Goal: Find specific page/section: Find specific page/section

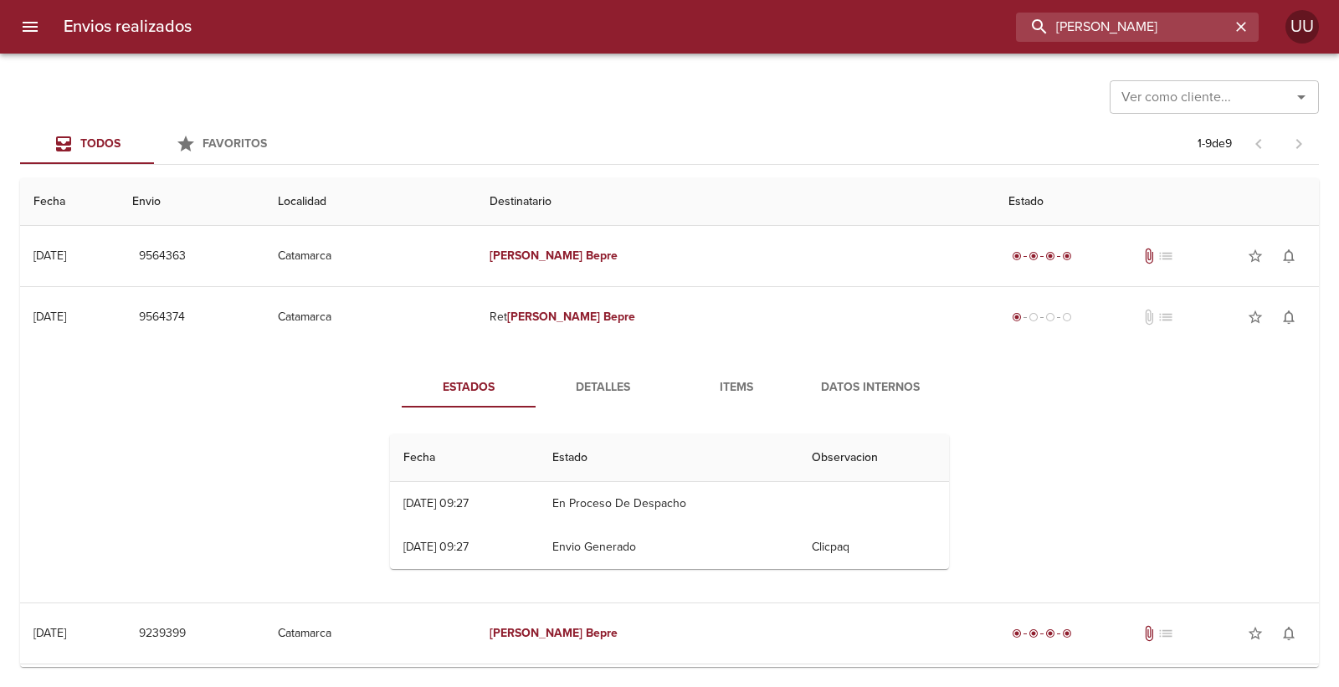
drag, startPoint x: 1218, startPoint y: 18, endPoint x: 977, endPoint y: 12, distance: 240.2
click at [977, 13] on div "[PERSON_NAME]" at bounding box center [732, 27] width 1054 height 29
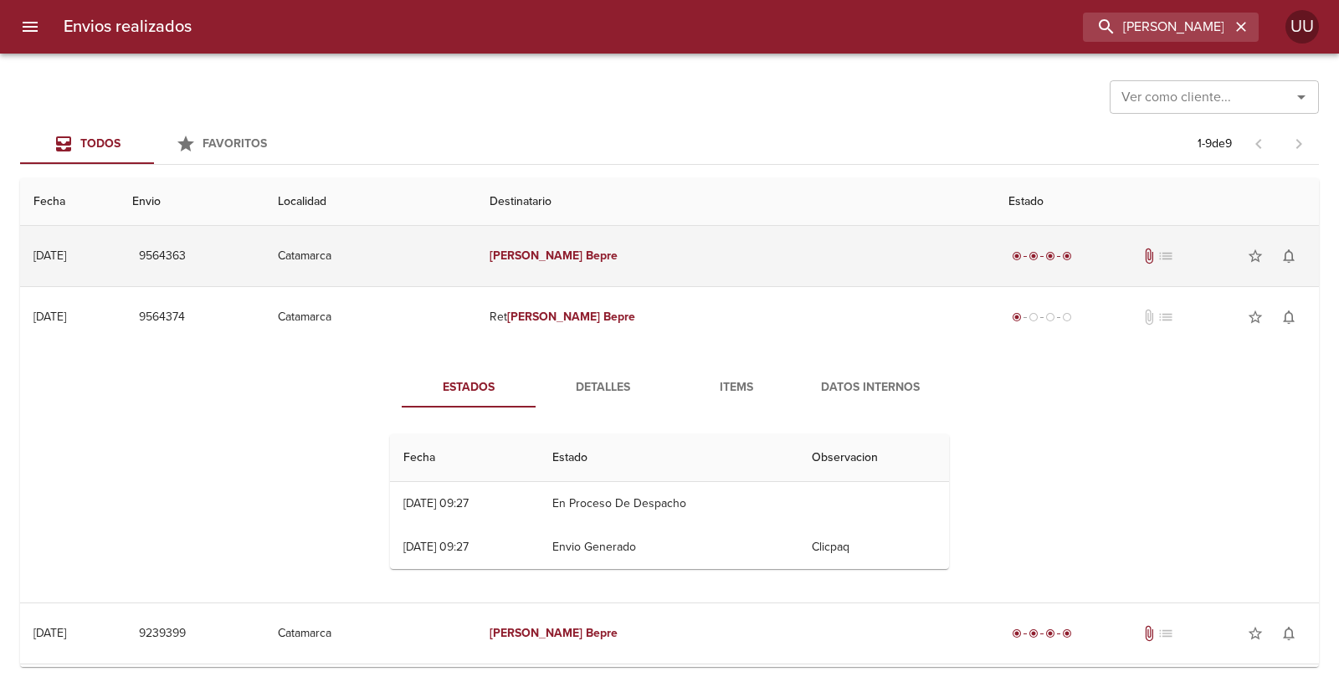
click at [755, 256] on td "[PERSON_NAME]" at bounding box center [735, 256] width 519 height 60
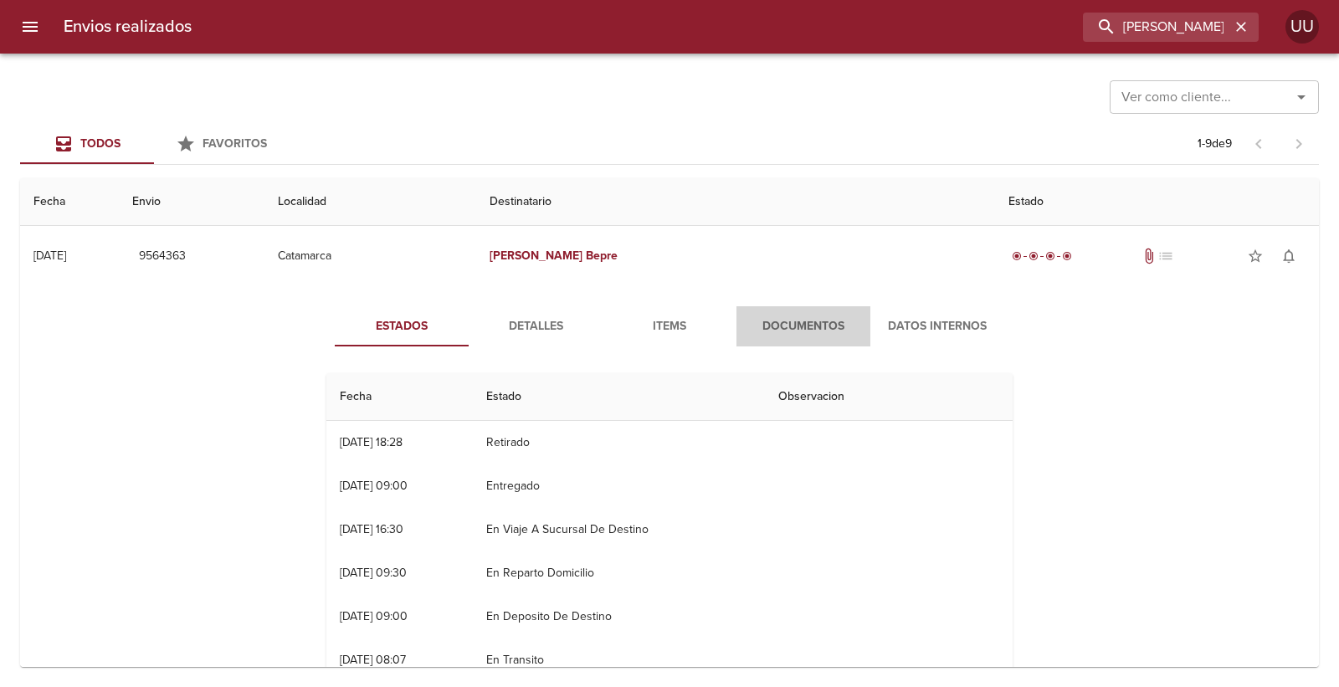
click at [798, 331] on span "Documentos" at bounding box center [803, 326] width 114 height 21
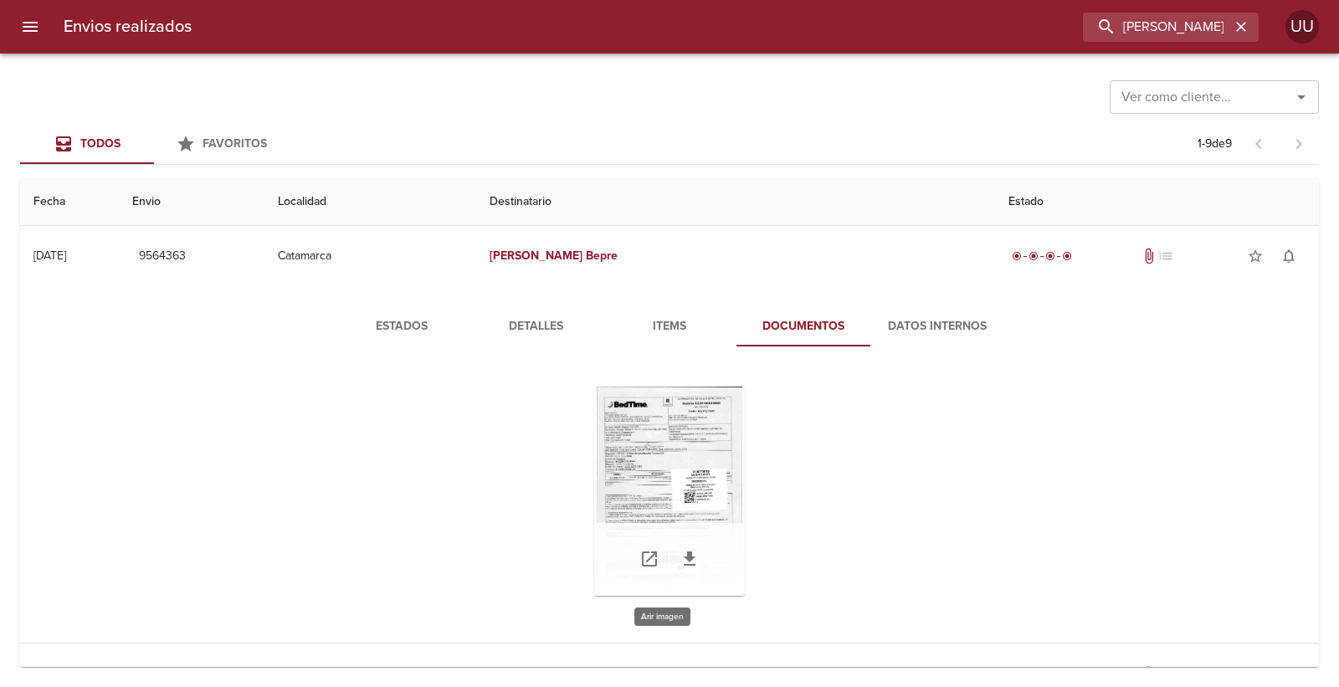
click at [693, 417] on div "Tabla de envíos del cliente" at bounding box center [669, 491] width 151 height 209
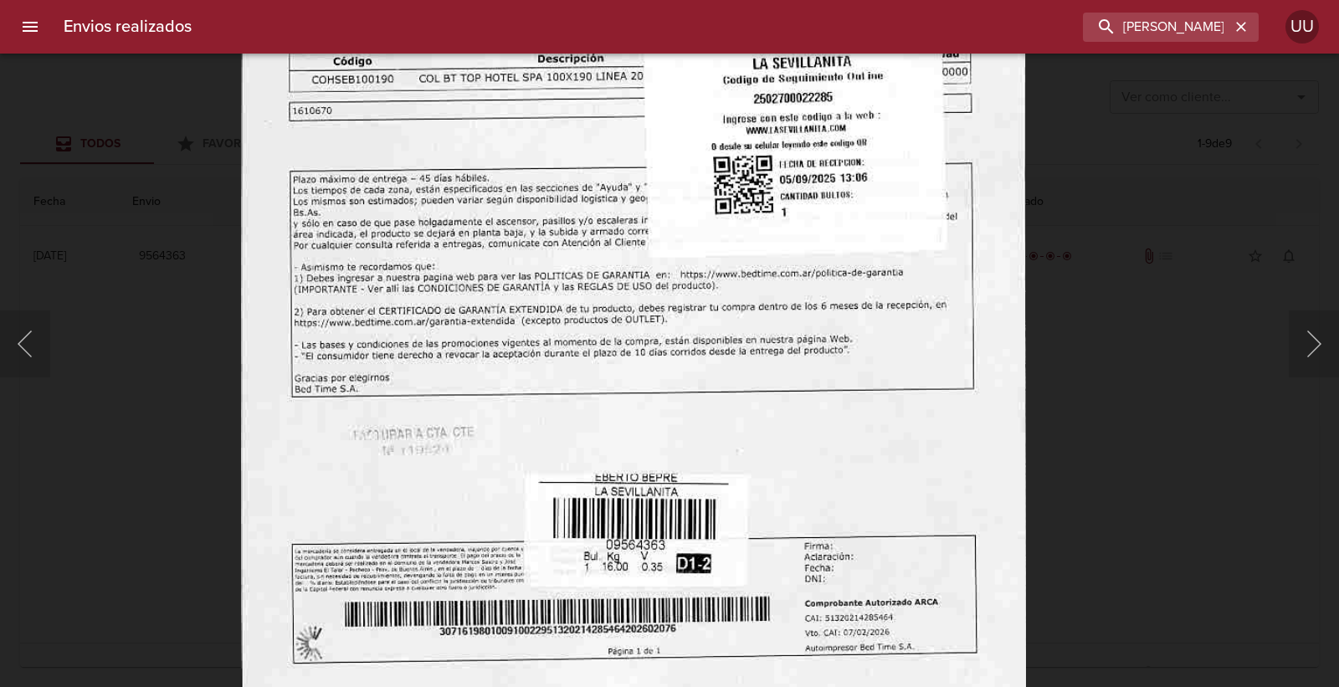
click at [692, 248] on img "Lightbox" at bounding box center [633, 151] width 785 height 1128
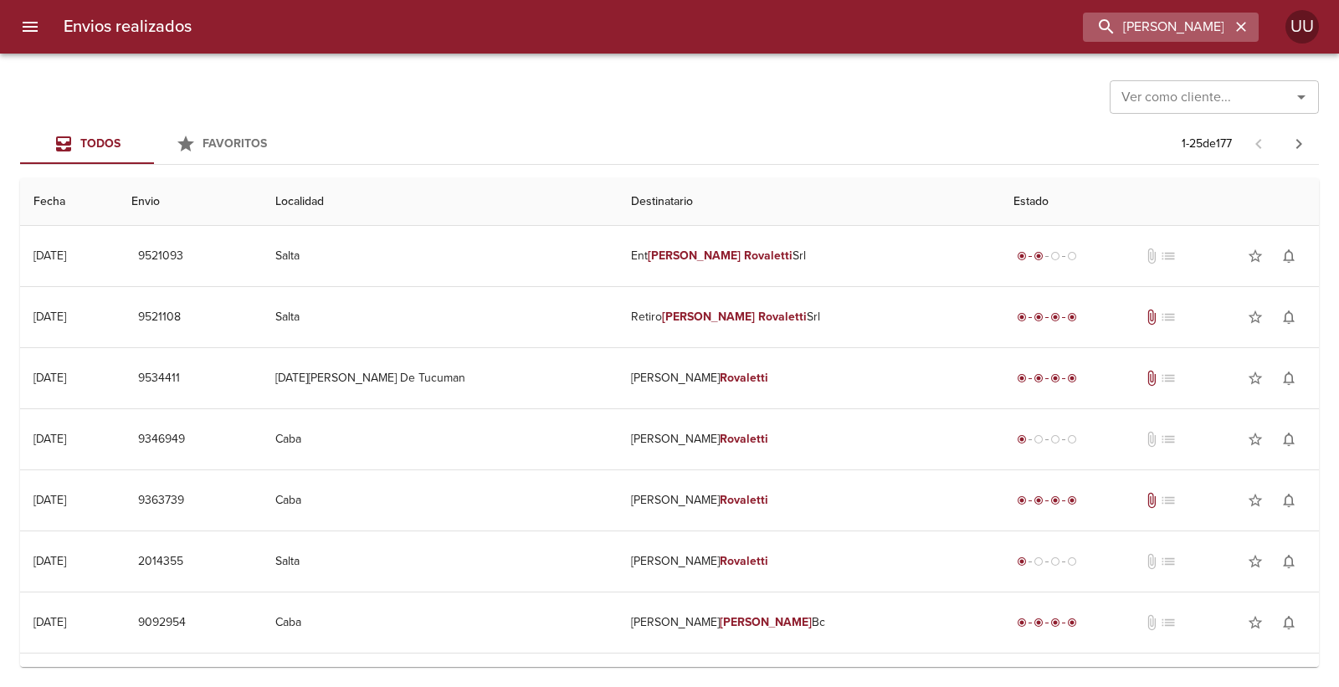
click at [1166, 22] on input "[PERSON_NAME] ROVALETTI" at bounding box center [1156, 27] width 147 height 29
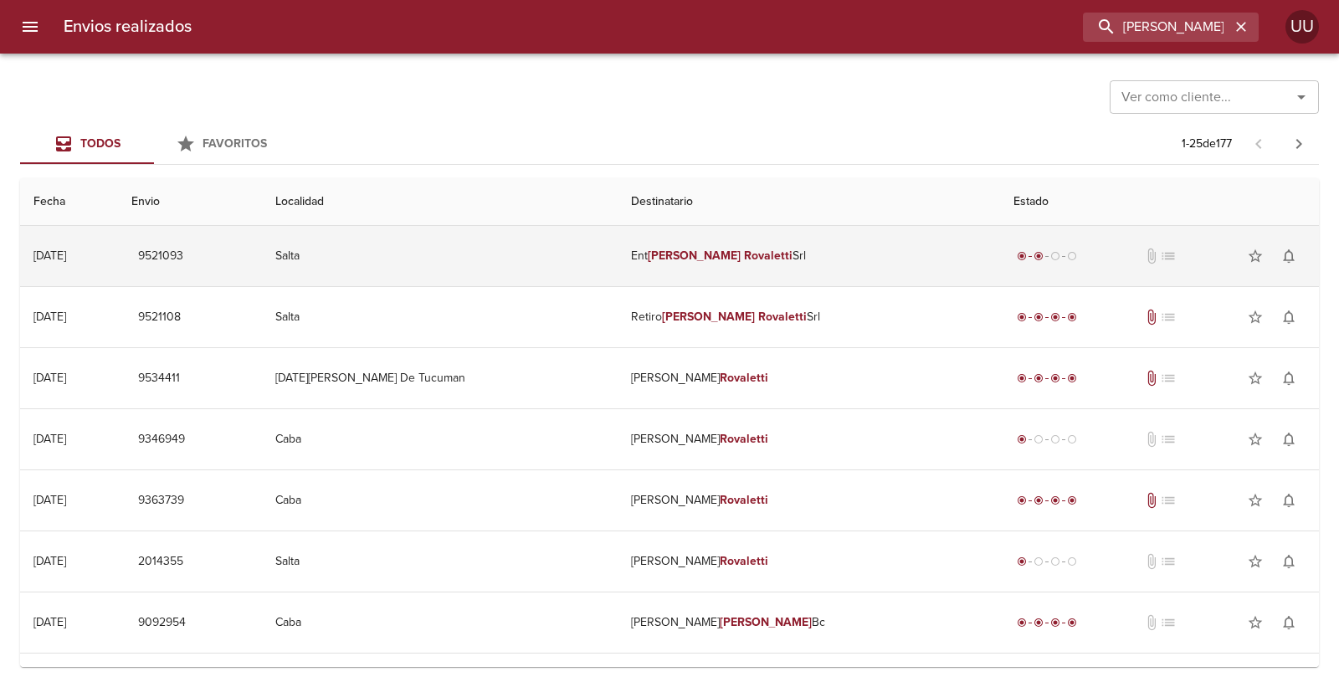
click at [817, 238] on td "Ent [PERSON_NAME]" at bounding box center [809, 256] width 382 height 60
